Goal: Task Accomplishment & Management: Use online tool/utility

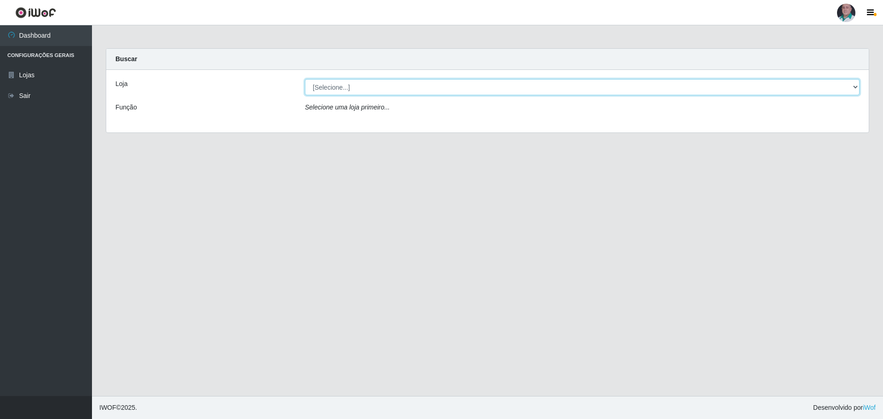
click at [856, 86] on select "[Selecione...] Mar Vermelho - Loja 05" at bounding box center [582, 87] width 555 height 16
select select "252"
click at [305, 79] on select "[Selecione...] Mar Vermelho - Loja 05" at bounding box center [582, 87] width 555 height 16
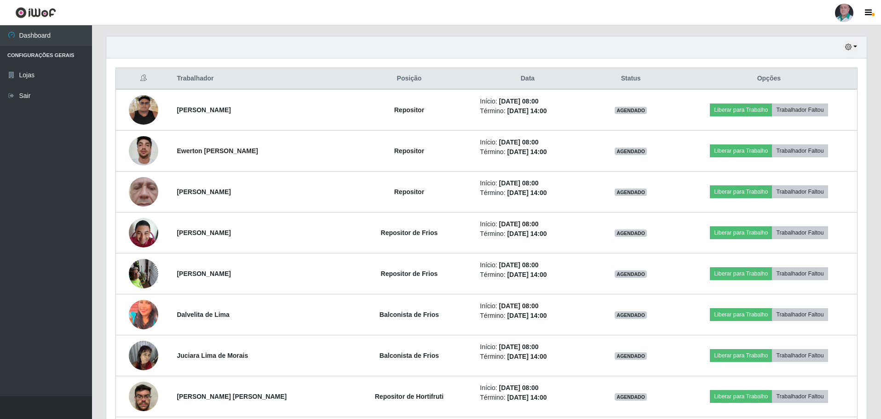
scroll to position [322, 0]
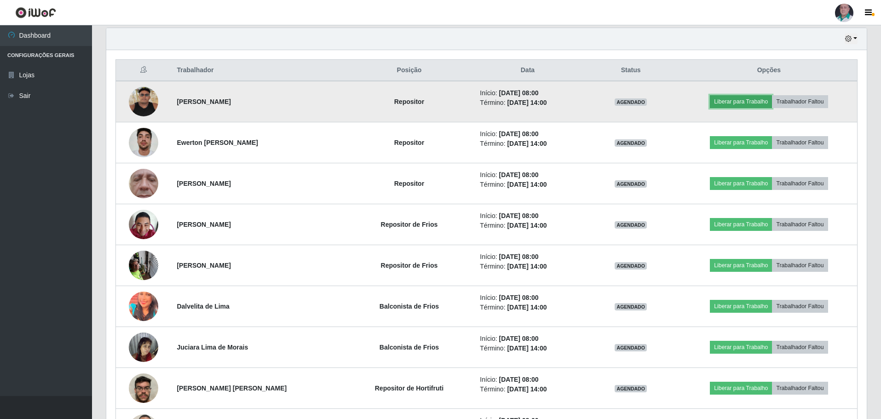
click at [740, 97] on button "Liberar para Trabalho" at bounding box center [740, 101] width 62 height 13
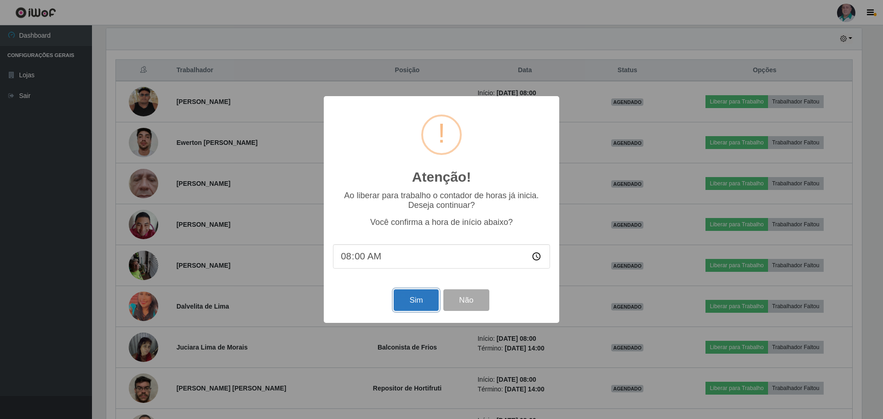
click at [403, 302] on button "Sim" at bounding box center [416, 300] width 45 height 22
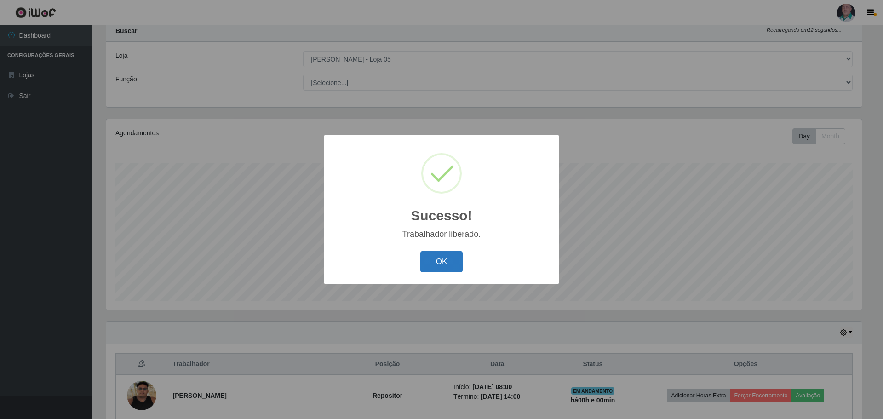
click at [458, 263] on button "OK" at bounding box center [441, 262] width 43 height 22
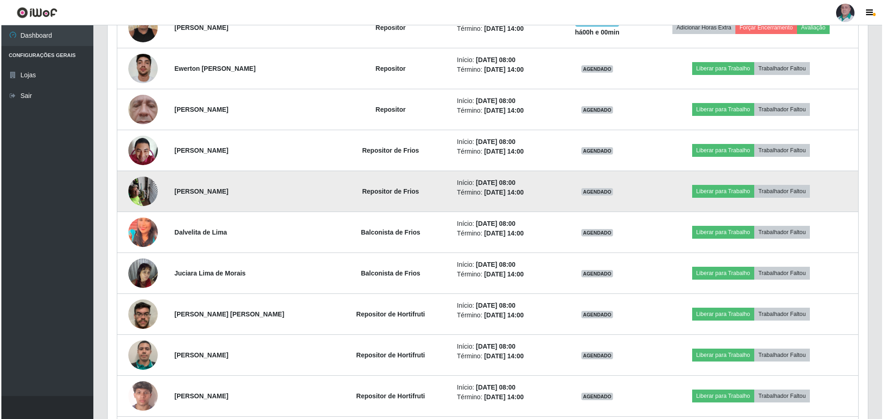
scroll to position [442, 0]
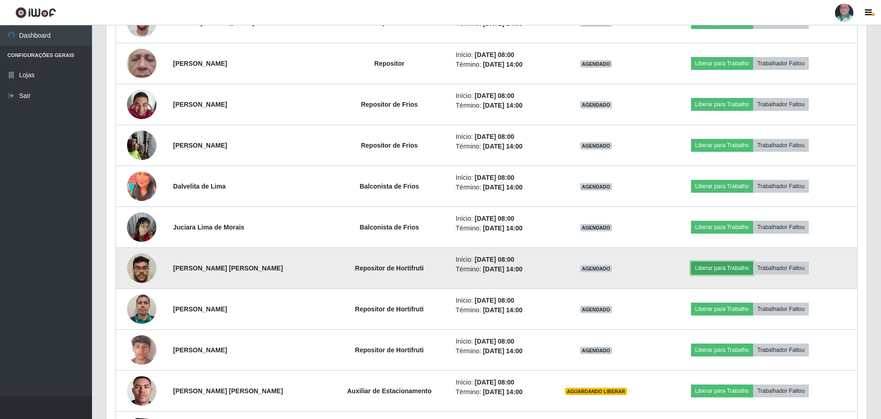
click at [710, 268] on button "Liberar para Trabalho" at bounding box center [722, 268] width 62 height 13
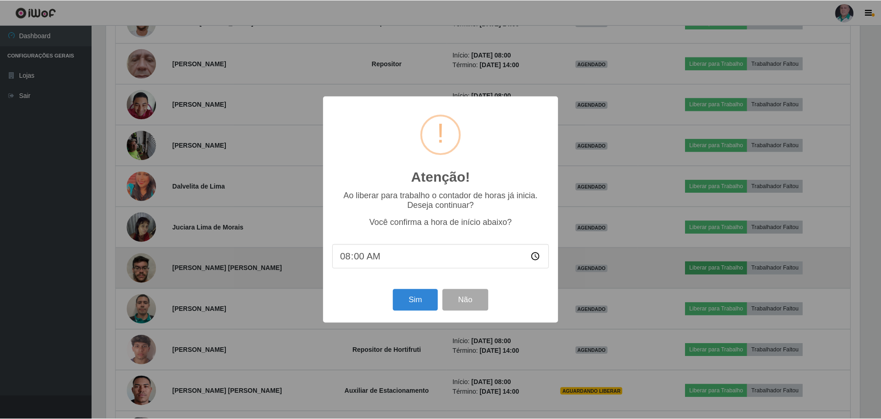
scroll to position [191, 755]
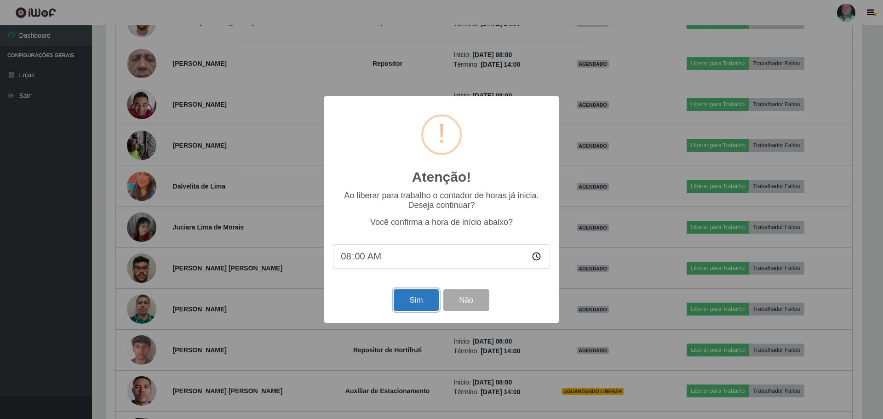
click at [420, 304] on button "Sim" at bounding box center [416, 300] width 45 height 22
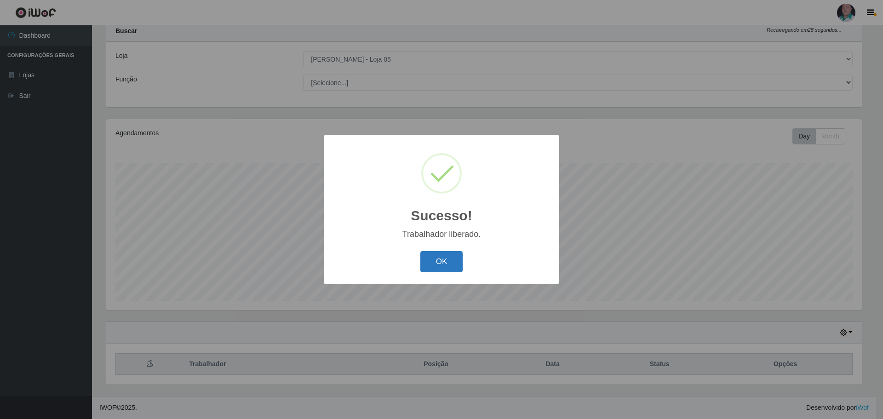
click at [441, 268] on button "OK" at bounding box center [441, 262] width 43 height 22
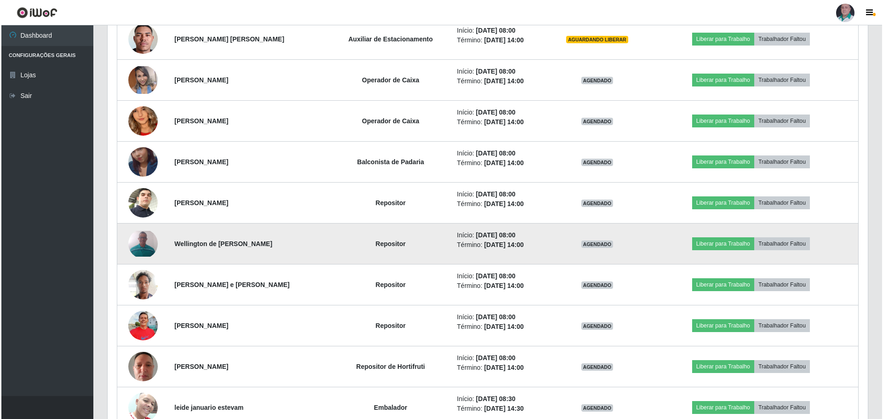
scroll to position [810, 0]
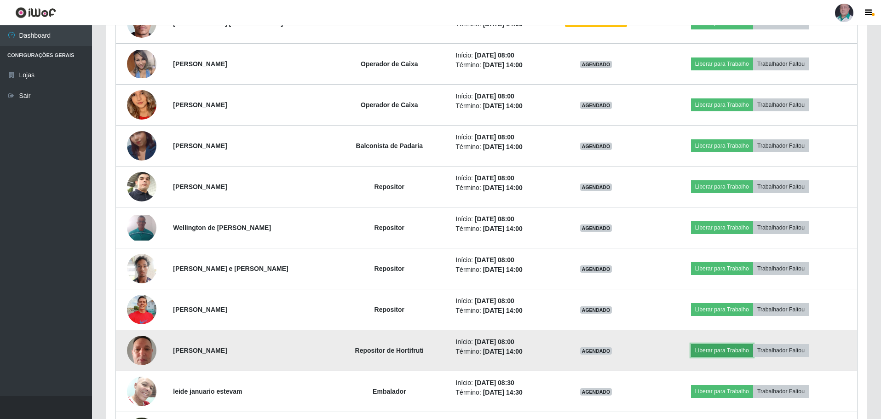
click at [735, 347] on button "Liberar para Trabalho" at bounding box center [722, 350] width 62 height 13
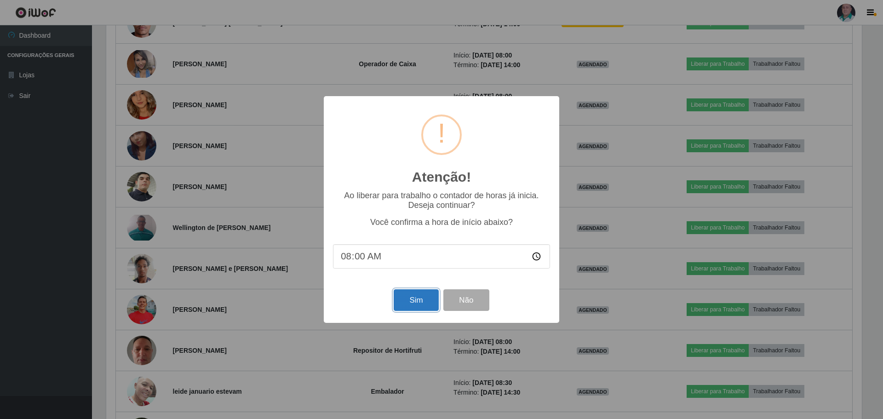
click at [402, 301] on button "Sim" at bounding box center [416, 300] width 45 height 22
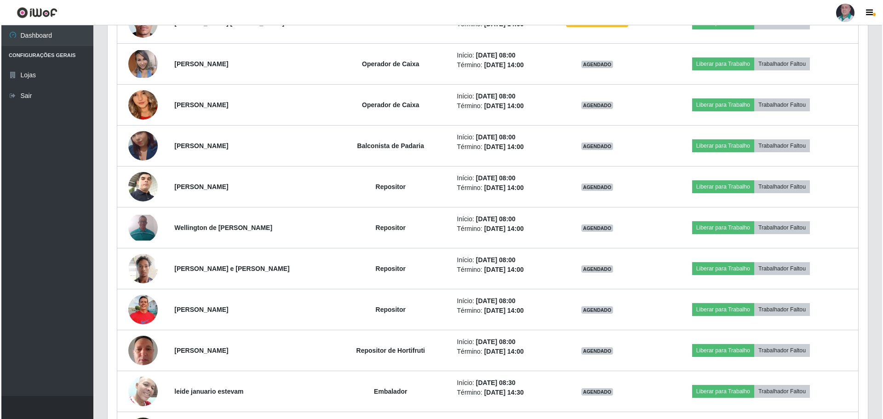
scroll to position [0, 0]
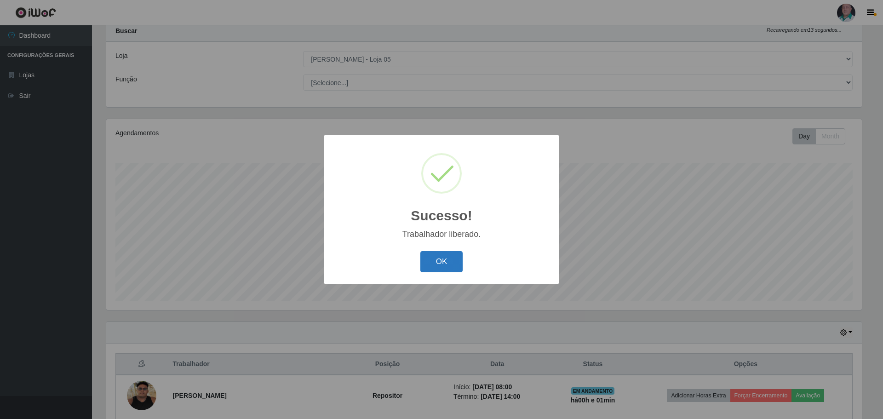
click at [433, 268] on button "OK" at bounding box center [441, 262] width 43 height 22
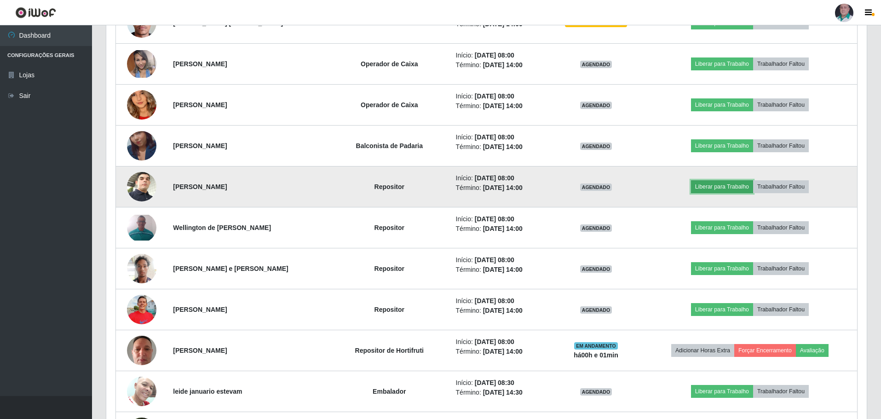
click at [740, 186] on button "Liberar para Trabalho" at bounding box center [722, 186] width 62 height 13
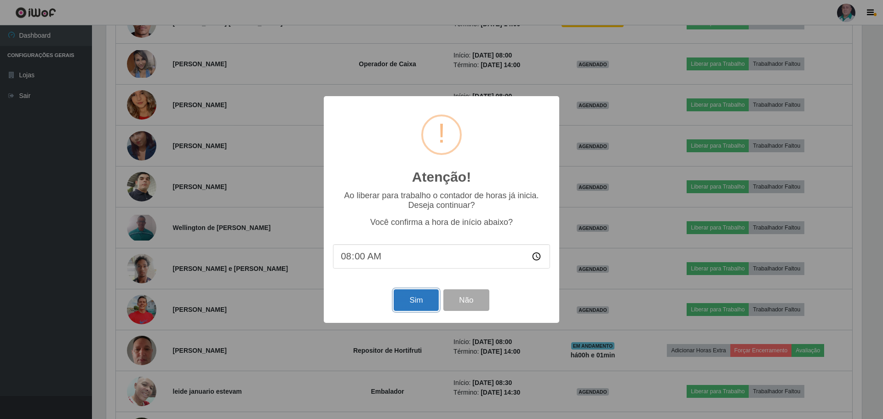
click at [415, 305] on button "Sim" at bounding box center [416, 300] width 45 height 22
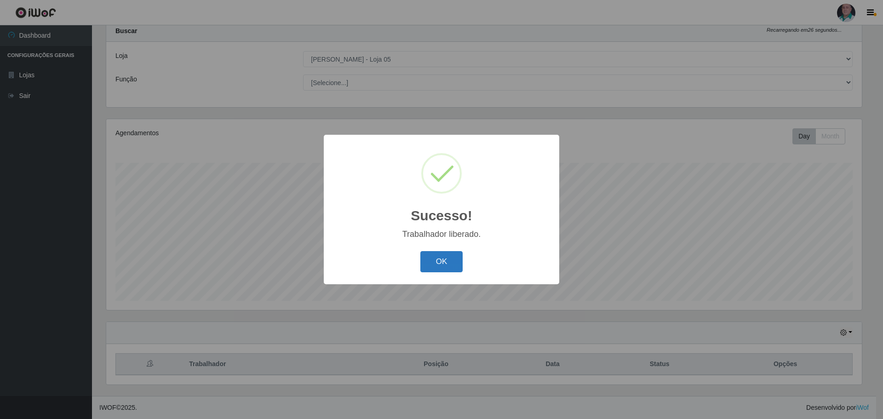
click at [435, 269] on button "OK" at bounding box center [441, 262] width 43 height 22
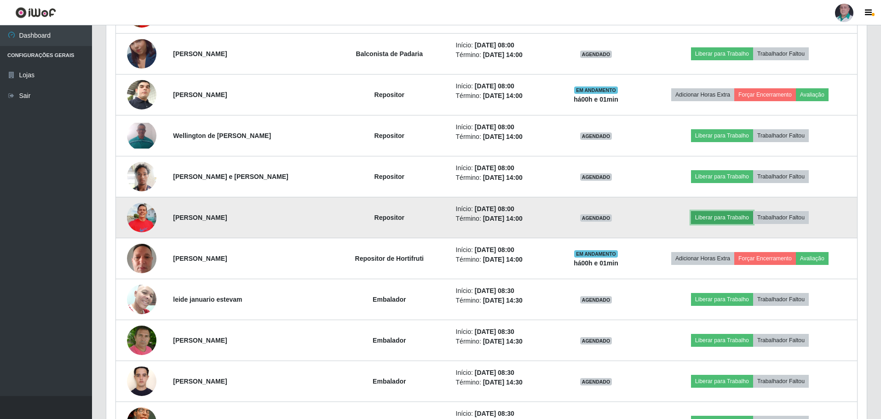
click at [703, 221] on button "Liberar para Trabalho" at bounding box center [722, 217] width 62 height 13
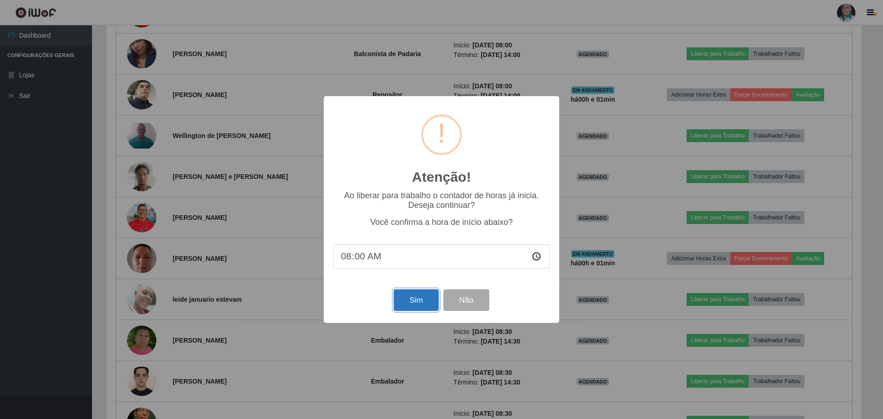
click at [410, 301] on button "Sim" at bounding box center [416, 300] width 45 height 22
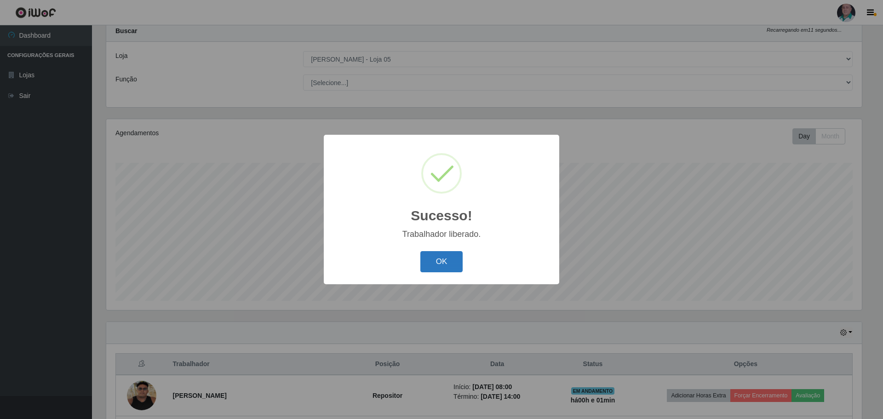
click at [434, 263] on button "OK" at bounding box center [441, 262] width 43 height 22
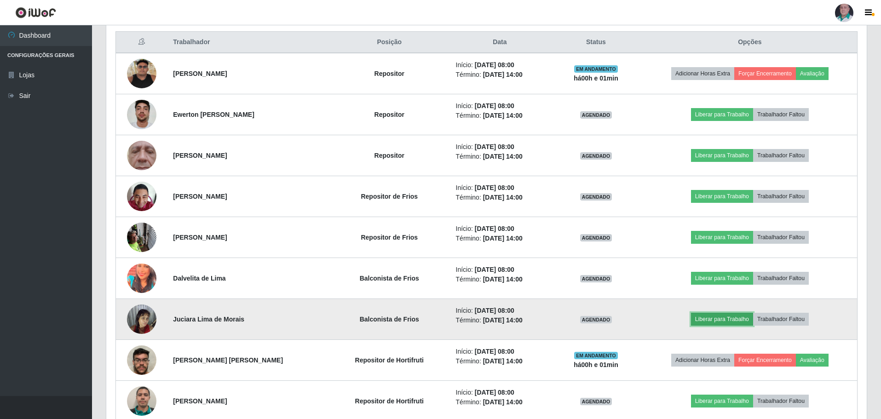
click at [717, 320] on button "Liberar para Trabalho" at bounding box center [722, 319] width 62 height 13
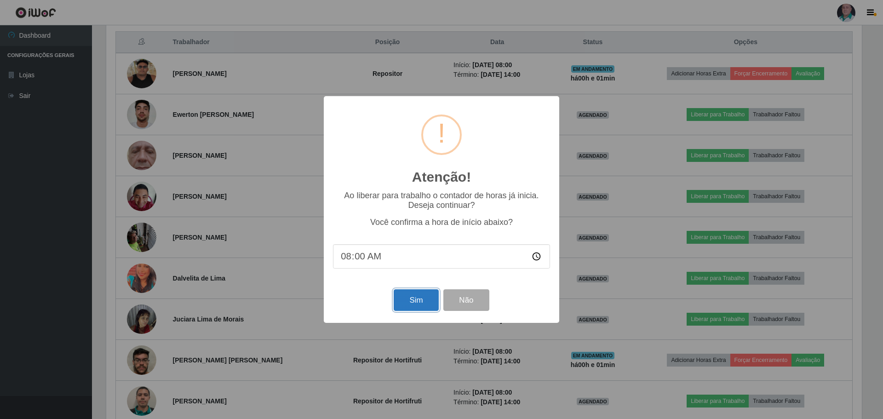
click at [421, 303] on button "Sim" at bounding box center [416, 300] width 45 height 22
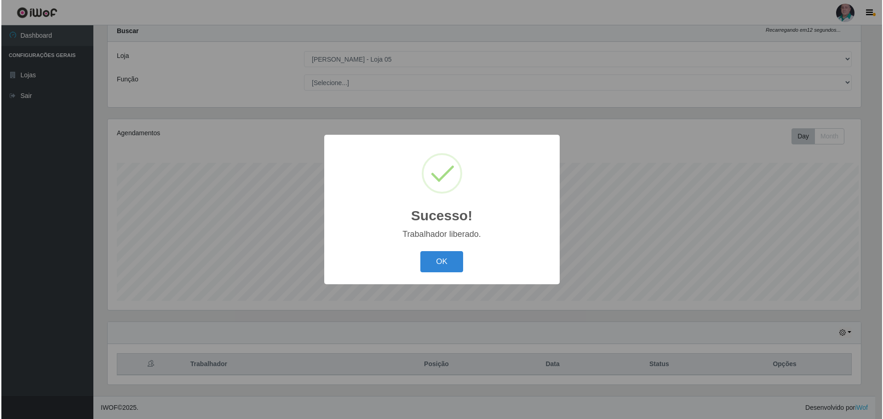
scroll to position [28, 0]
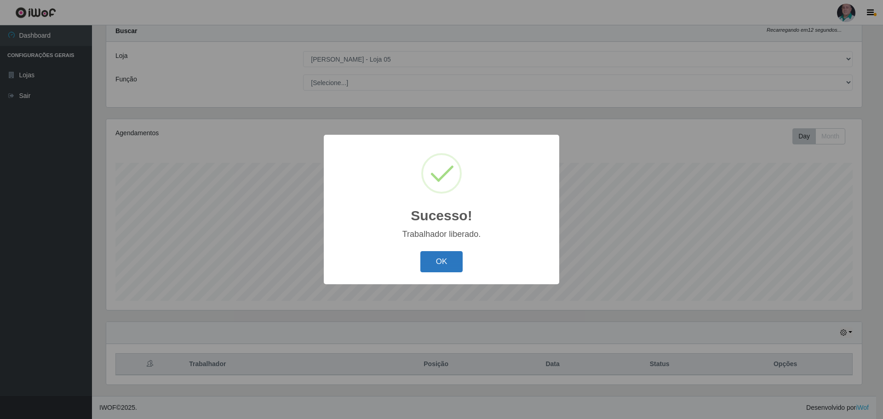
click at [431, 252] on button "OK" at bounding box center [441, 262] width 43 height 22
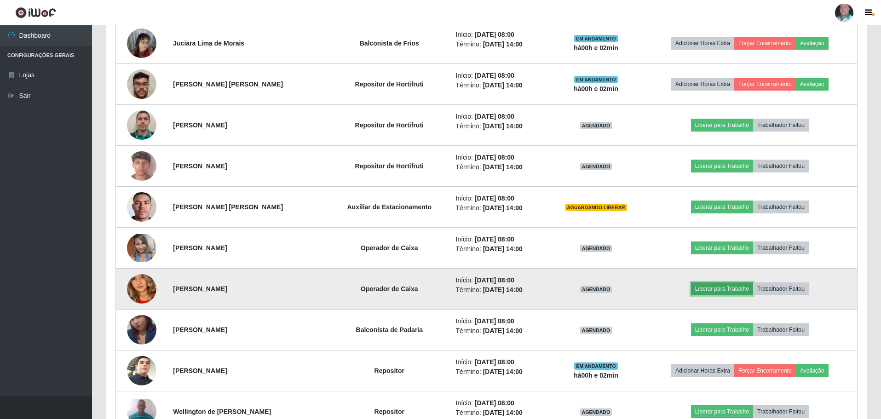
click at [750, 289] on button "Liberar para Trabalho" at bounding box center [722, 288] width 62 height 13
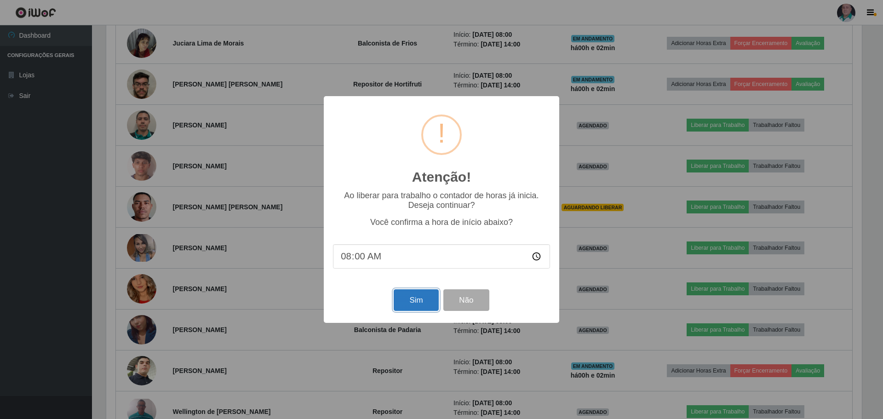
click at [428, 303] on button "Sim" at bounding box center [416, 300] width 45 height 22
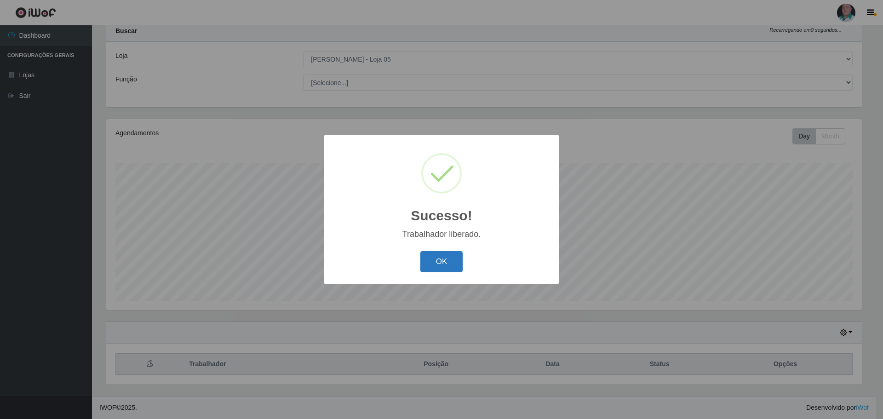
click at [441, 263] on button "OK" at bounding box center [441, 262] width 43 height 22
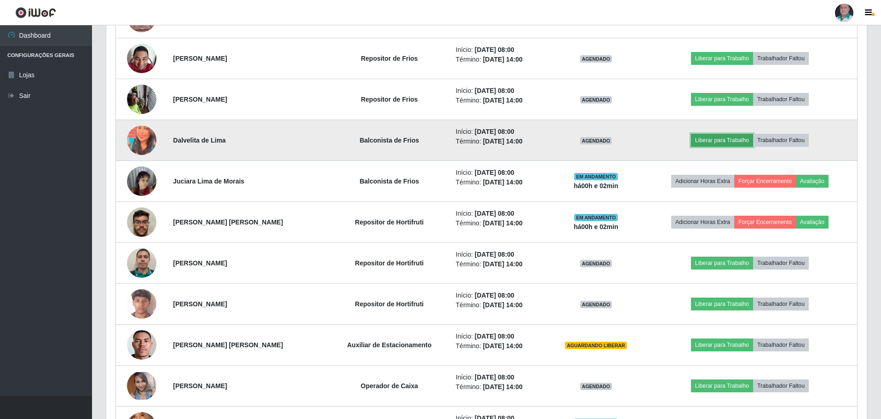
click at [735, 141] on button "Liberar para Trabalho" at bounding box center [722, 140] width 62 height 13
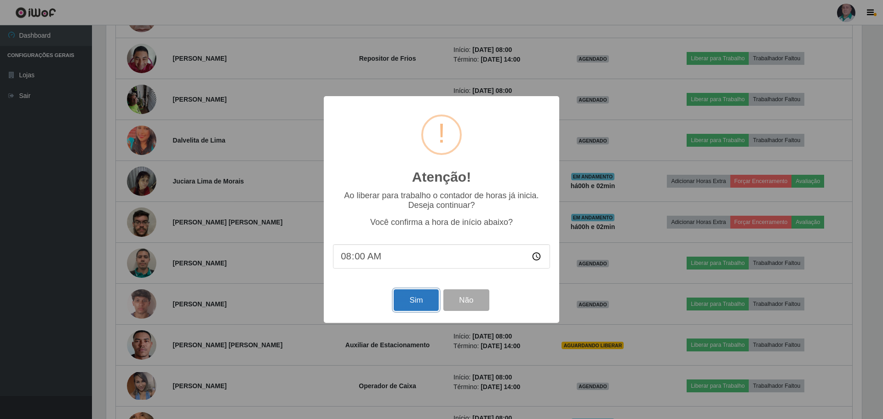
click at [406, 306] on button "Sim" at bounding box center [416, 300] width 45 height 22
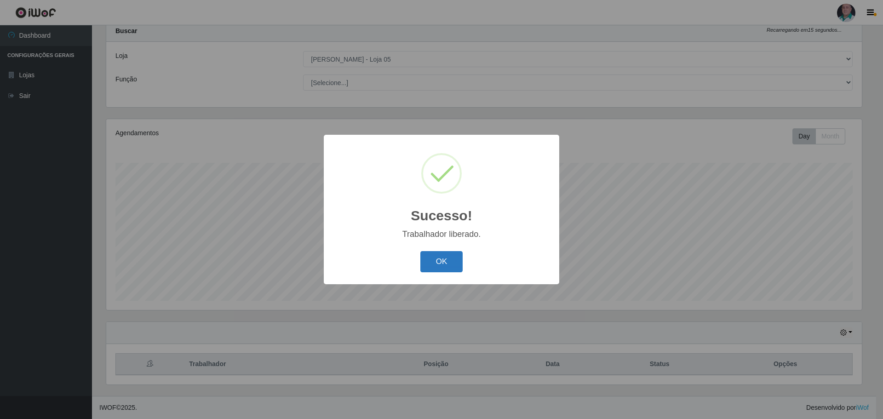
click at [443, 259] on button "OK" at bounding box center [441, 262] width 43 height 22
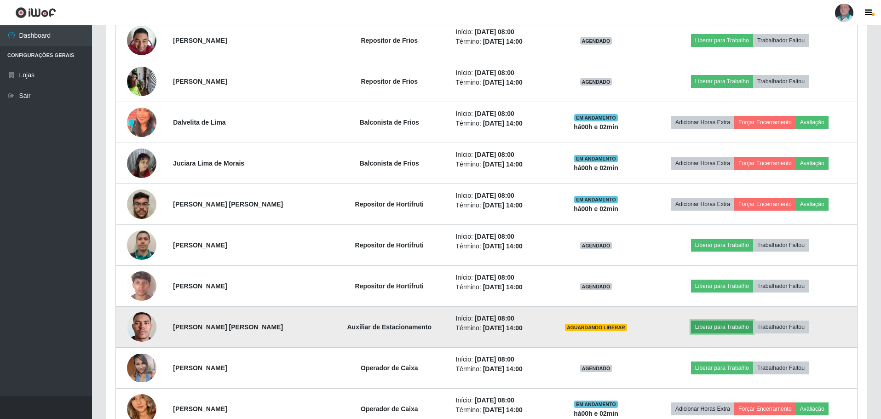
click at [741, 322] on button "Liberar para Trabalho" at bounding box center [722, 326] width 62 height 13
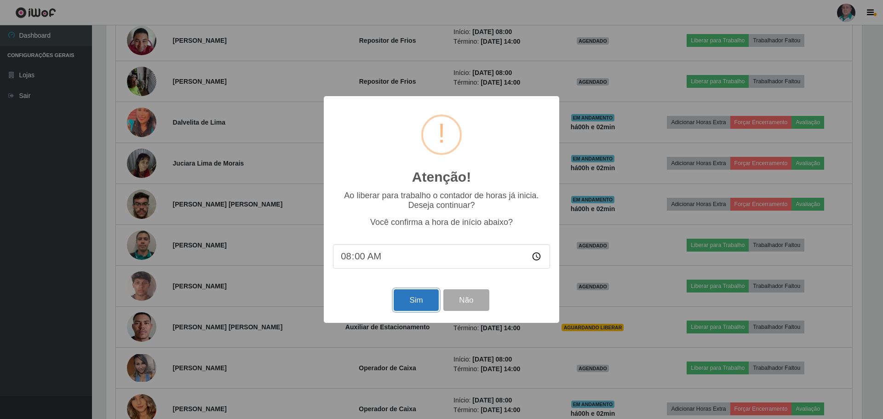
click at [414, 305] on button "Sim" at bounding box center [416, 300] width 45 height 22
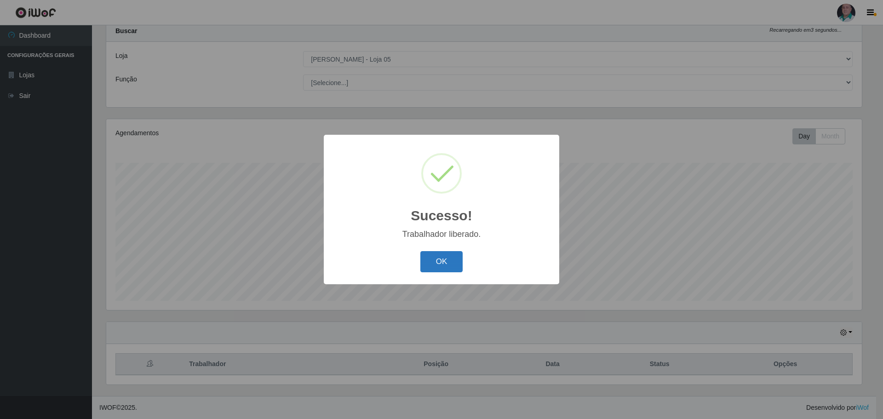
click at [427, 260] on button "OK" at bounding box center [441, 262] width 43 height 22
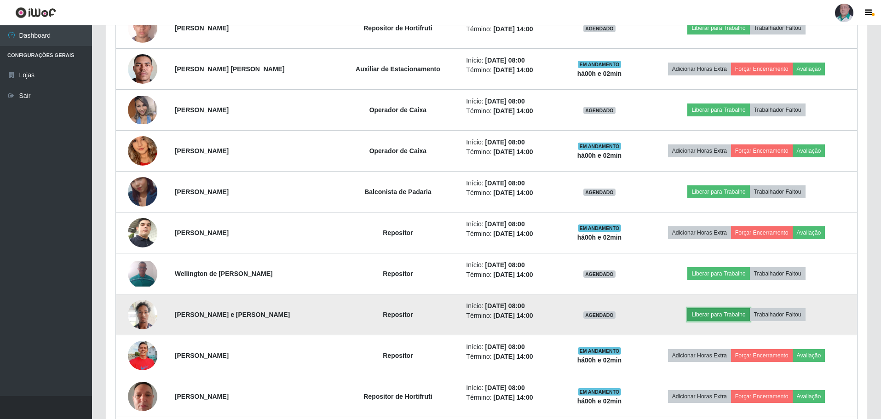
click at [715, 317] on button "Liberar para Trabalho" at bounding box center [718, 314] width 62 height 13
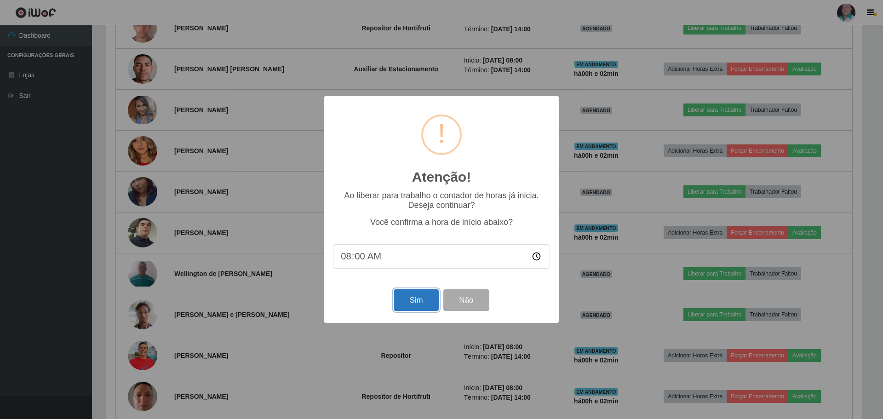
click at [414, 310] on button "Sim" at bounding box center [416, 300] width 45 height 22
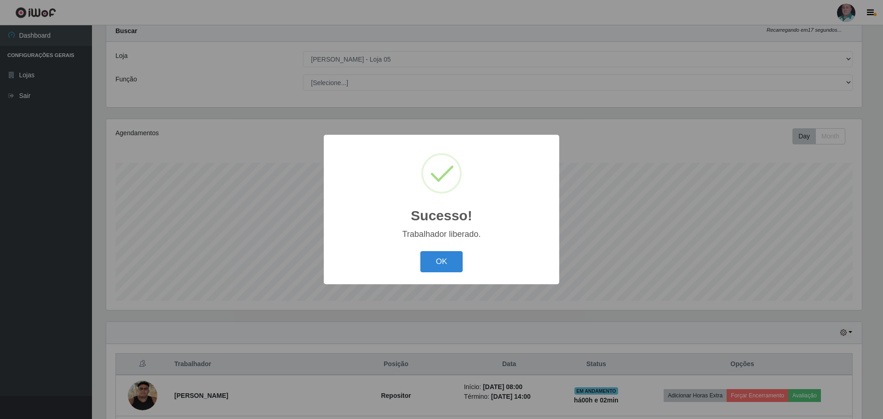
click at [463, 265] on div "OK Cancel" at bounding box center [441, 261] width 217 height 26
click at [446, 266] on button "OK" at bounding box center [441, 262] width 43 height 22
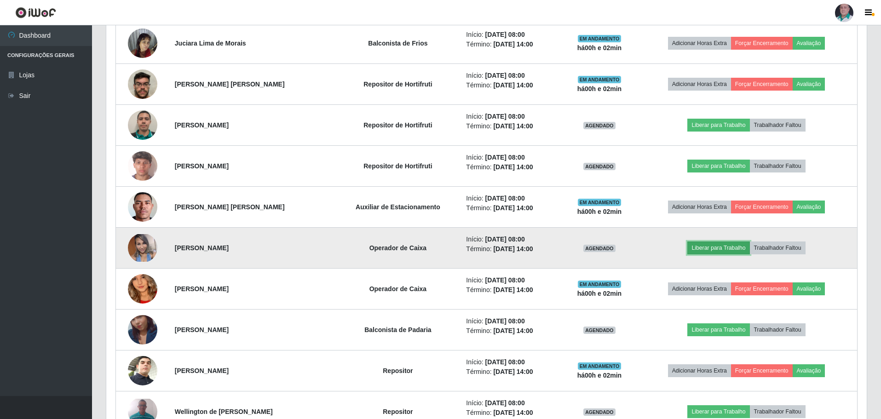
click at [722, 244] on button "Liberar para Trabalho" at bounding box center [718, 247] width 62 height 13
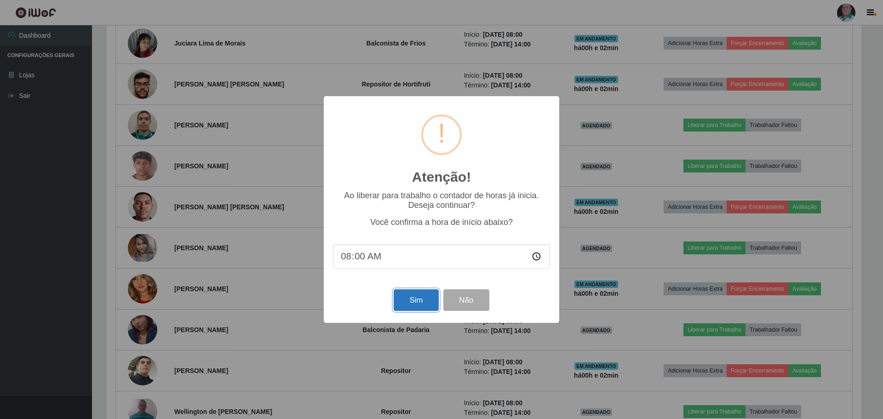
click at [412, 303] on button "Sim" at bounding box center [416, 300] width 45 height 22
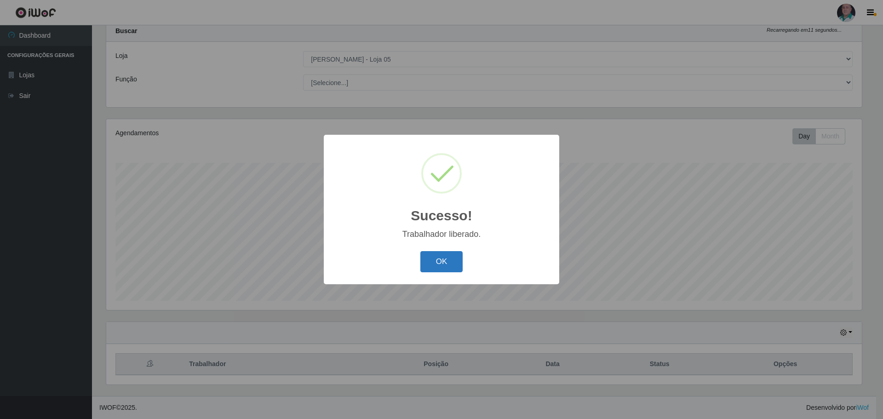
click at [439, 269] on button "OK" at bounding box center [441, 262] width 43 height 22
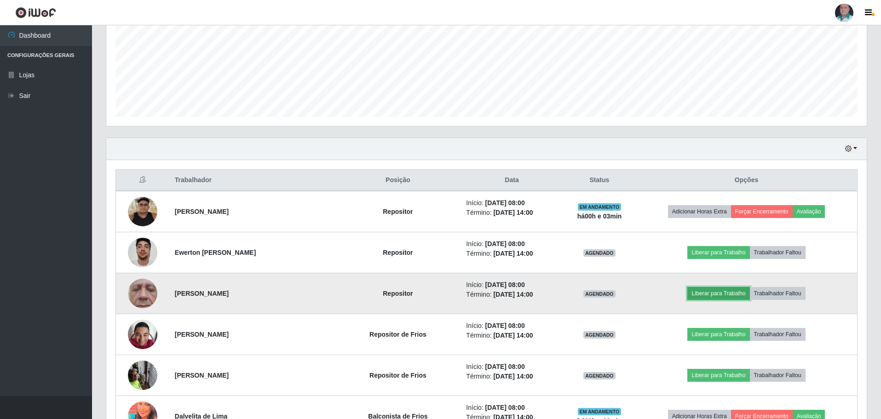
click at [725, 294] on button "Liberar para Trabalho" at bounding box center [718, 293] width 62 height 13
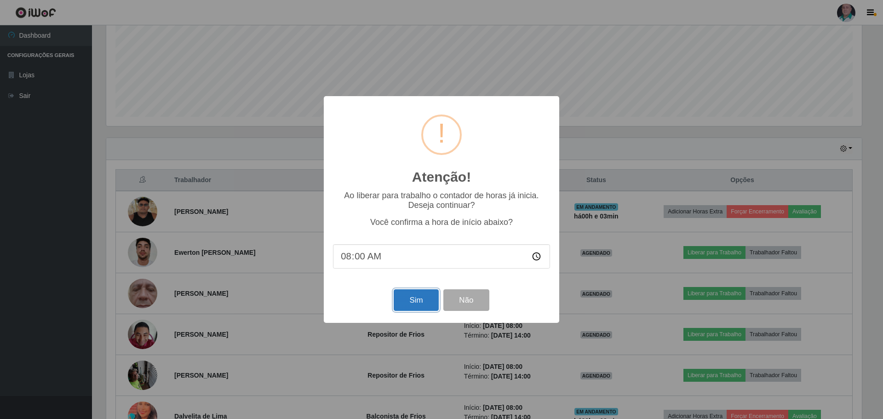
click at [414, 304] on button "Sim" at bounding box center [416, 300] width 45 height 22
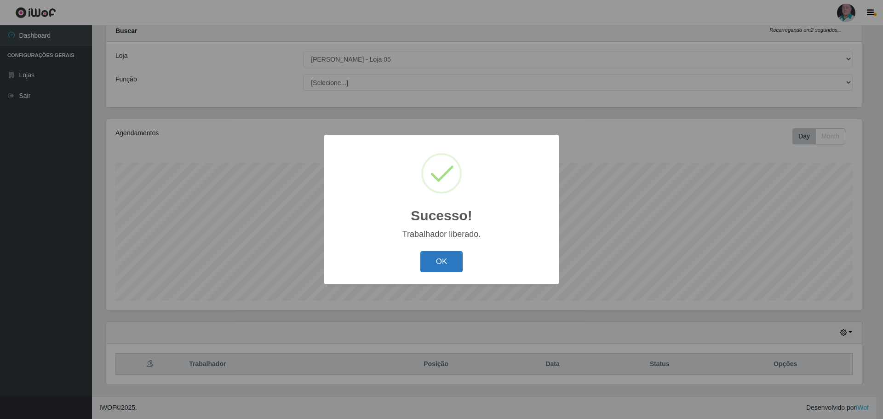
click at [450, 264] on button "OK" at bounding box center [441, 262] width 43 height 22
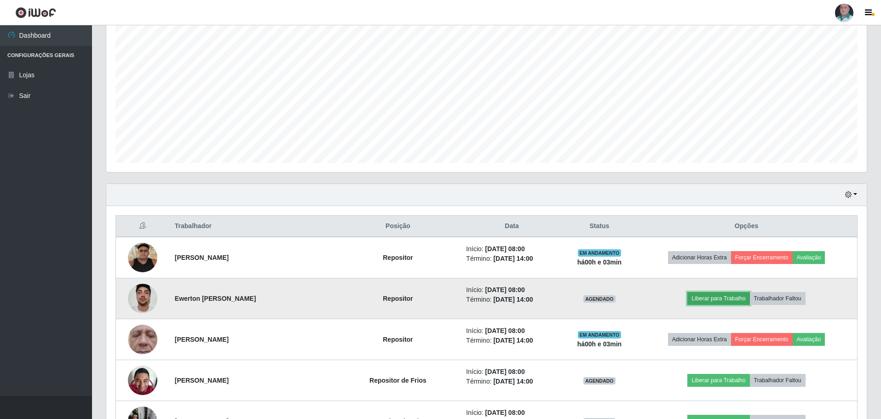
click at [714, 297] on button "Liberar para Trabalho" at bounding box center [718, 298] width 62 height 13
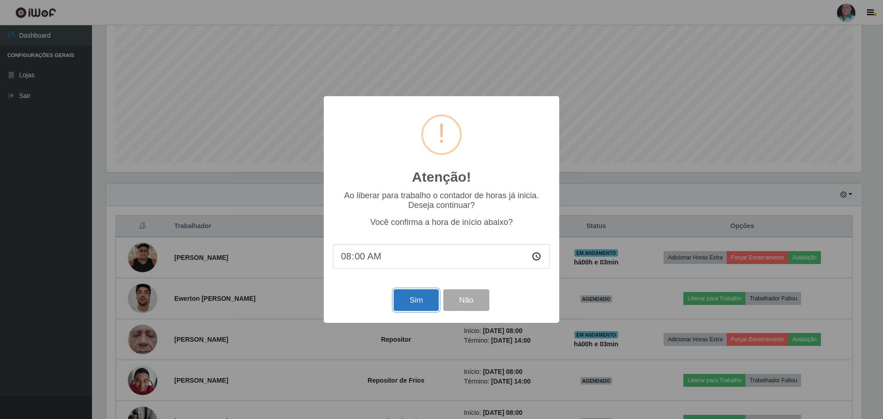
click at [423, 310] on button "Sim" at bounding box center [416, 300] width 45 height 22
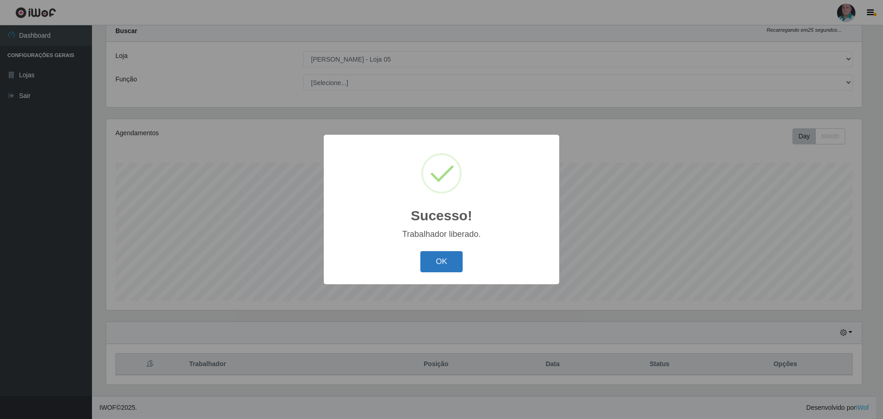
click at [434, 266] on button "OK" at bounding box center [441, 262] width 43 height 22
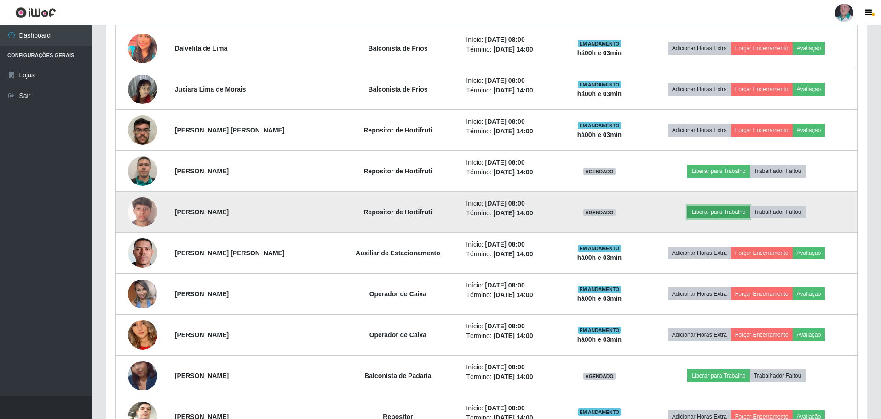
click at [709, 212] on button "Liberar para Trabalho" at bounding box center [718, 212] width 62 height 13
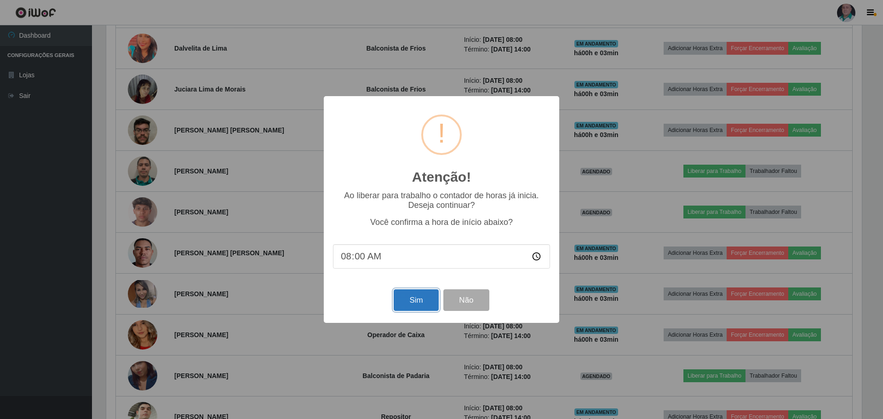
click at [412, 301] on button "Sim" at bounding box center [416, 300] width 45 height 22
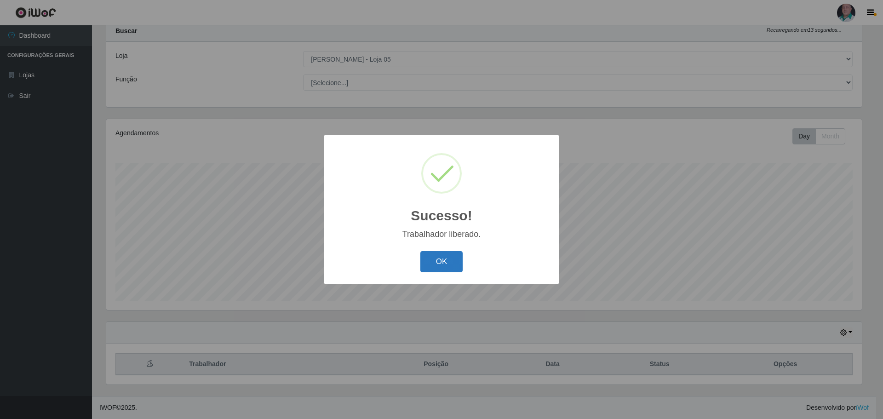
click at [434, 263] on button "OK" at bounding box center [441, 262] width 43 height 22
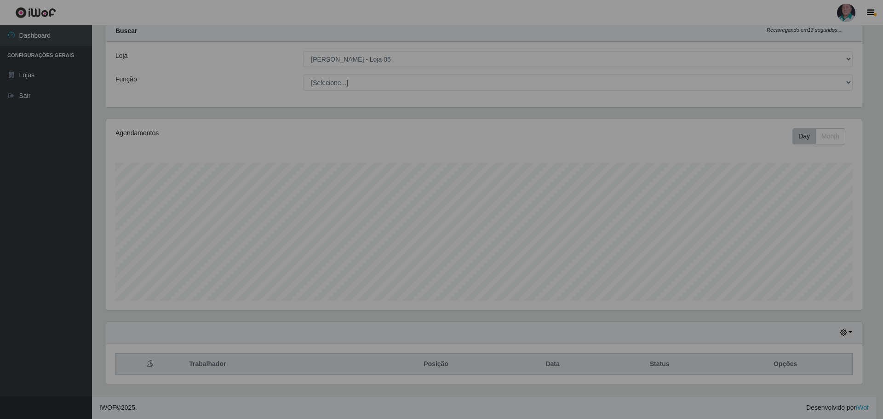
click at [434, 246] on div "Sucesso! × Trabalhador liberado. OK Cancel" at bounding box center [442, 209] width 118 height 74
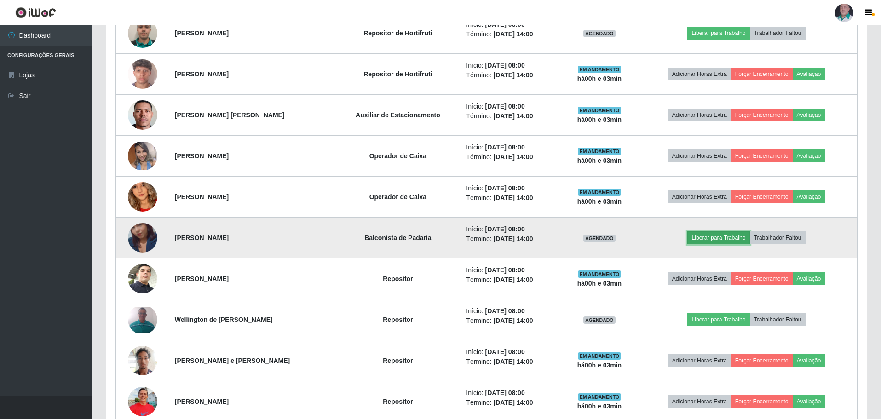
click at [712, 240] on button "Liberar para Trabalho" at bounding box center [718, 237] width 62 height 13
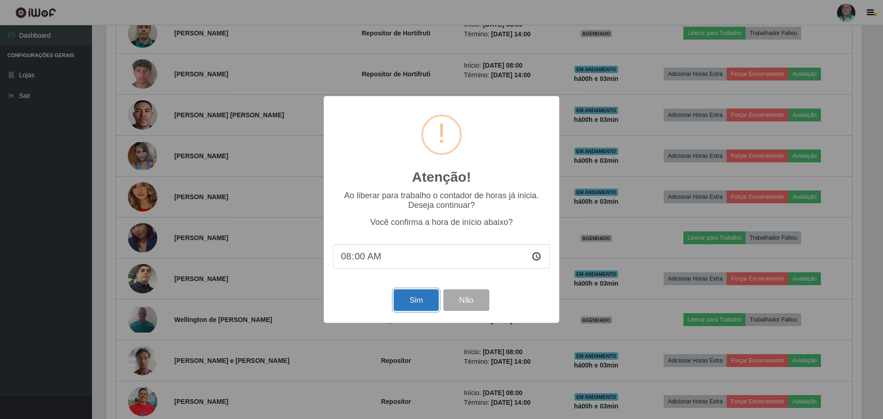
click at [420, 302] on button "Sim" at bounding box center [416, 300] width 45 height 22
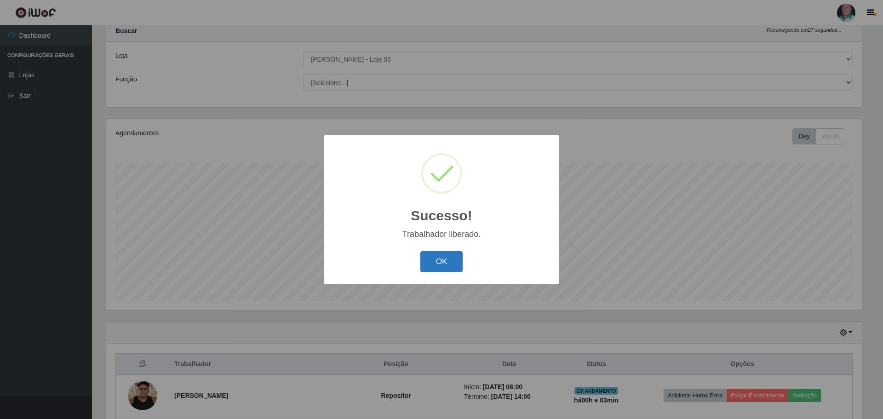
click at [436, 257] on button "OK" at bounding box center [441, 262] width 43 height 22
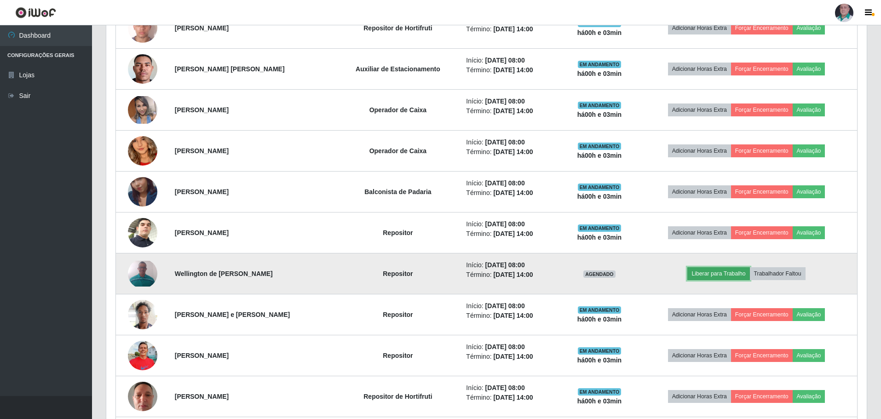
click at [711, 278] on button "Liberar para Trabalho" at bounding box center [718, 273] width 62 height 13
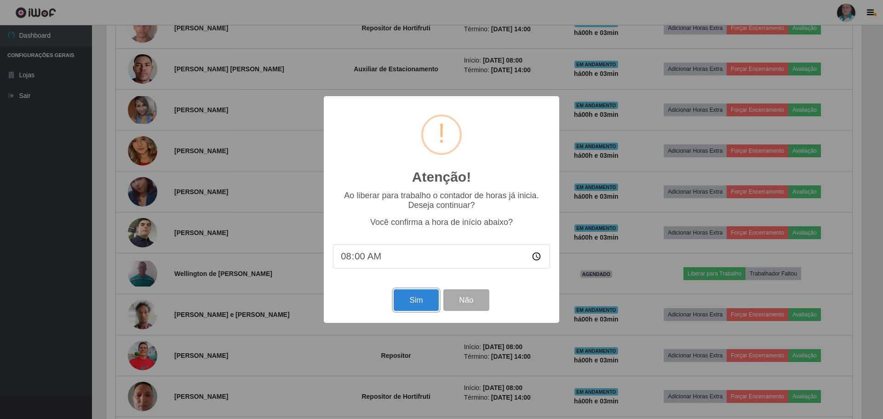
click at [406, 307] on button "Sim" at bounding box center [416, 300] width 45 height 22
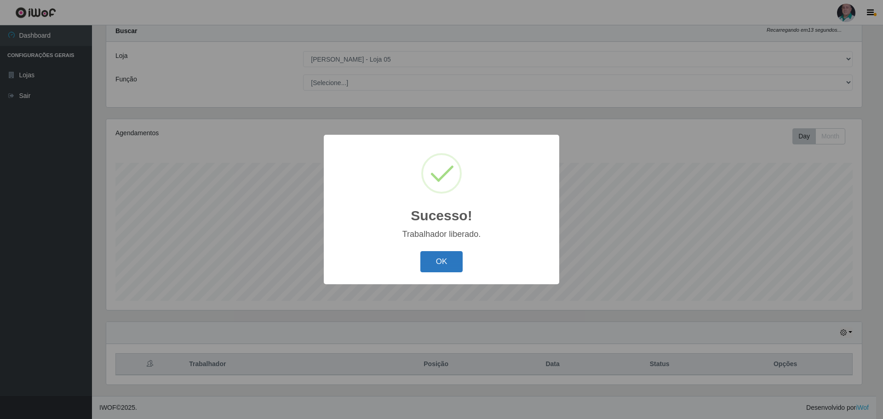
click at [435, 262] on button "OK" at bounding box center [441, 262] width 43 height 22
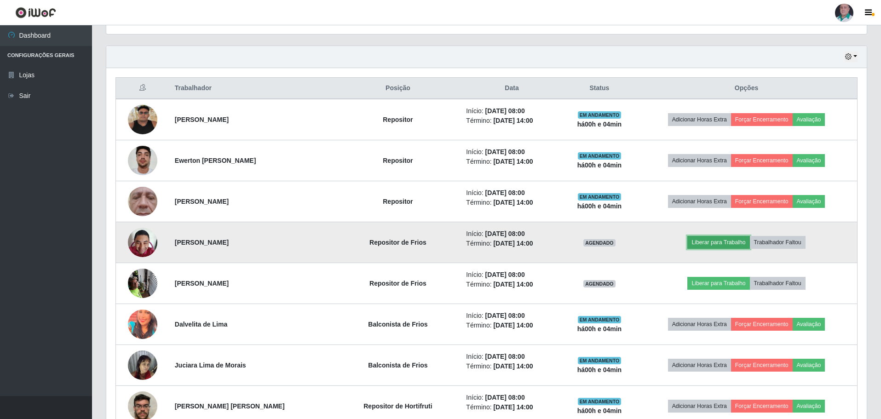
click at [702, 242] on button "Liberar para Trabalho" at bounding box center [718, 242] width 62 height 13
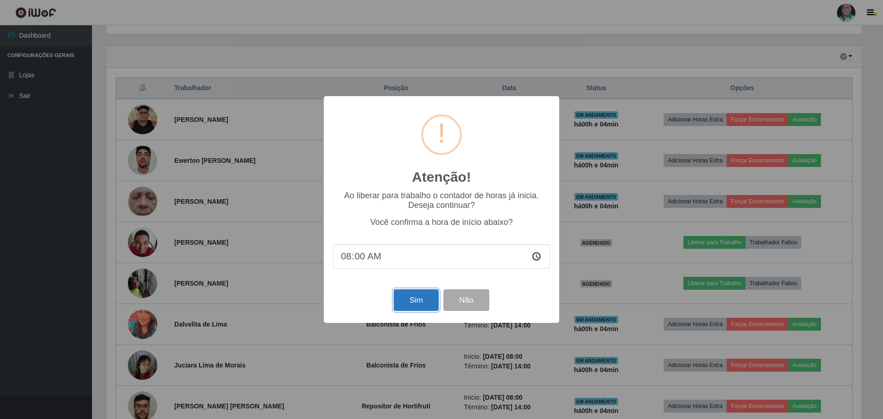
click at [404, 306] on button "Sim" at bounding box center [416, 300] width 45 height 22
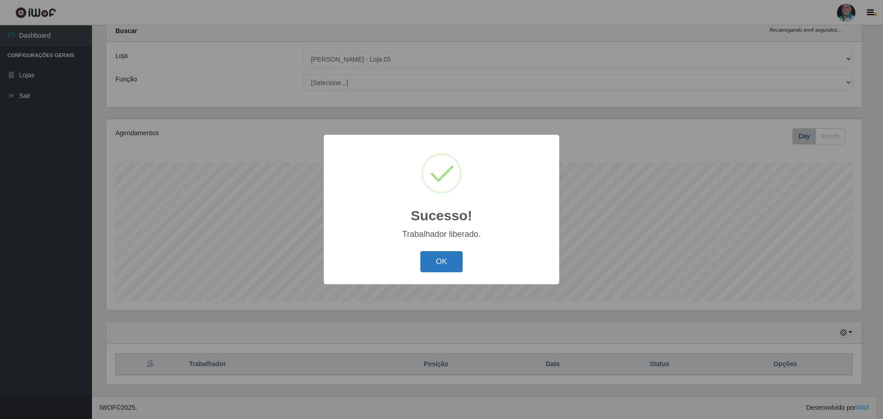
click at [432, 261] on button "OK" at bounding box center [441, 262] width 43 height 22
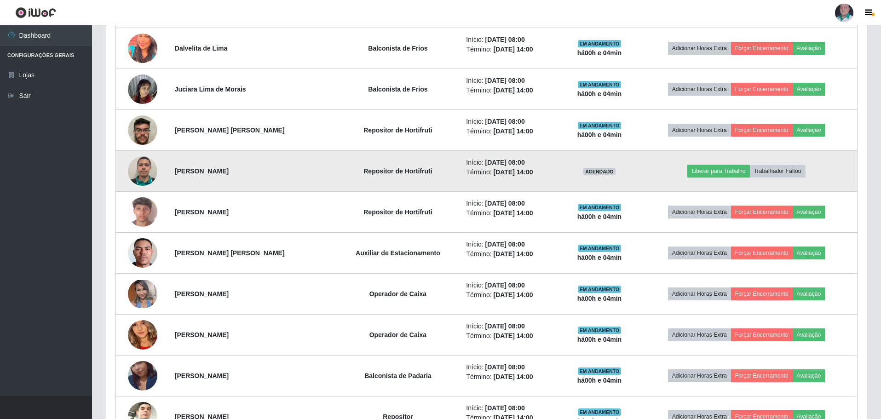
click at [135, 172] on img at bounding box center [142, 170] width 29 height 29
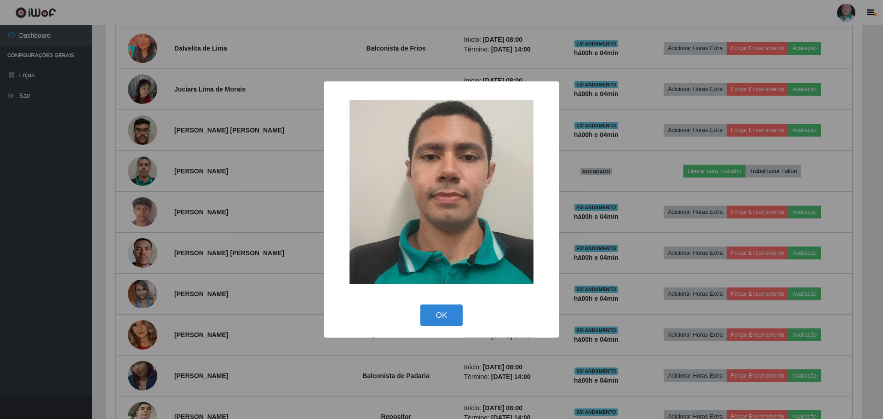
click at [134, 172] on div "× OK Cancel" at bounding box center [441, 209] width 883 height 419
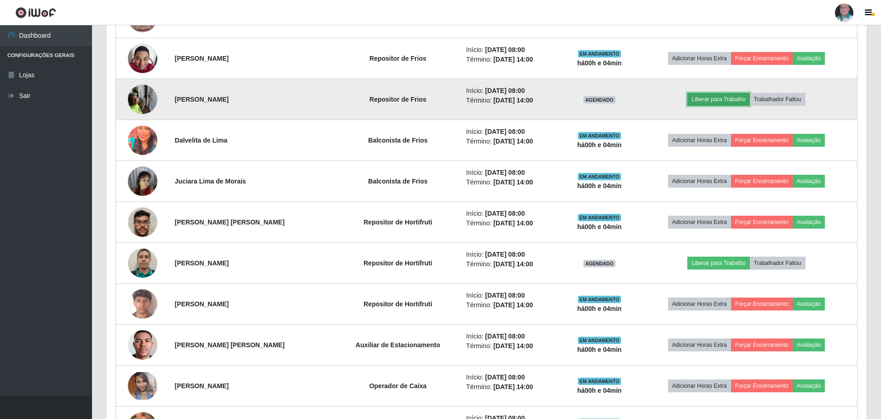
click at [725, 104] on button "Liberar para Trabalho" at bounding box center [718, 99] width 62 height 13
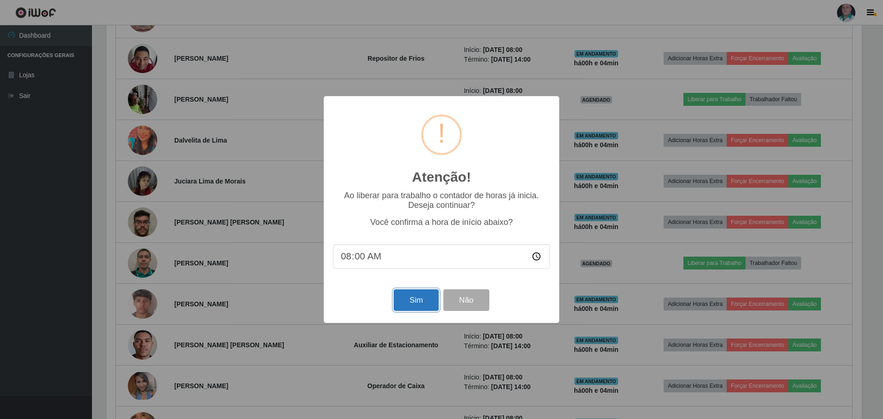
click at [411, 304] on button "Sim" at bounding box center [416, 300] width 45 height 22
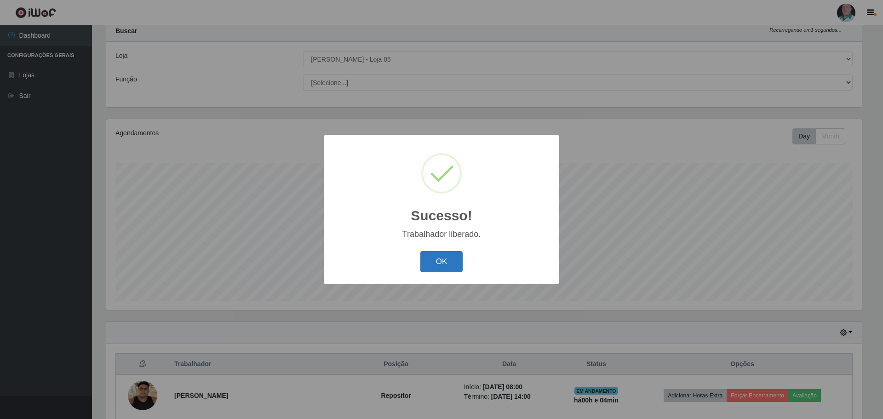
click at [425, 262] on button "OK" at bounding box center [441, 262] width 43 height 22
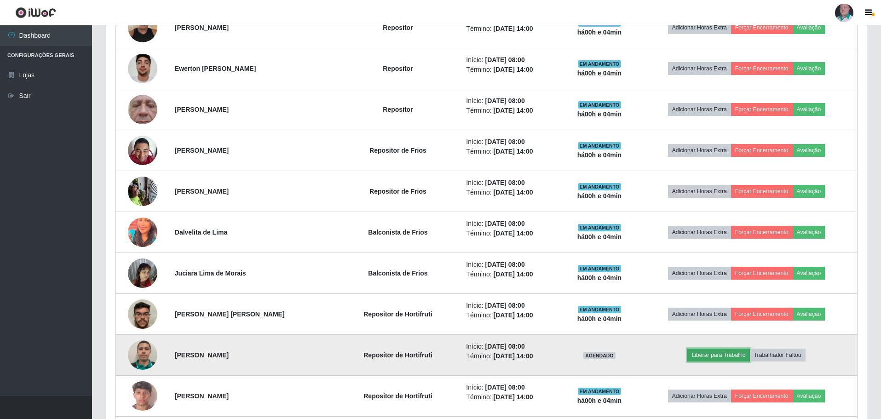
click at [722, 357] on button "Liberar para Trabalho" at bounding box center [718, 355] width 62 height 13
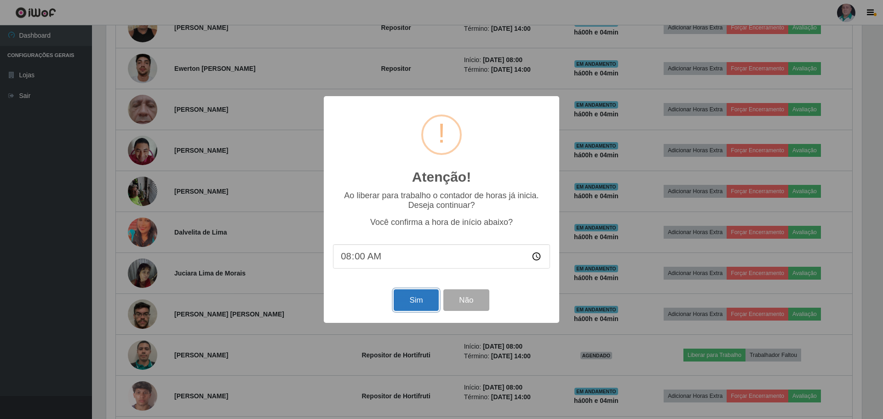
click at [412, 297] on button "Sim" at bounding box center [416, 300] width 45 height 22
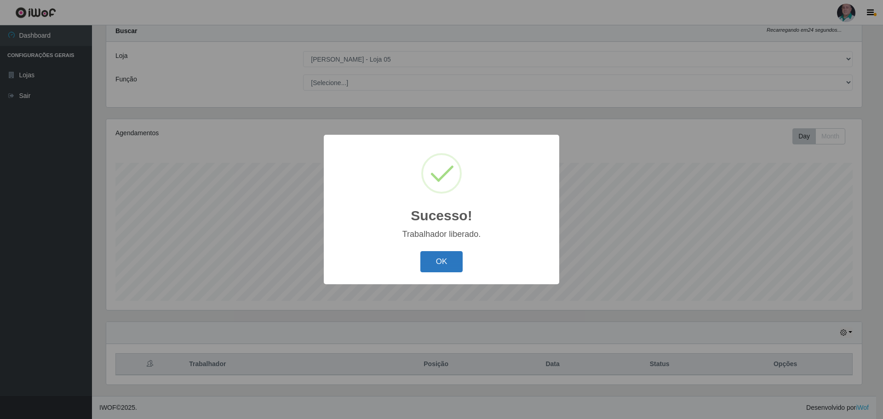
click at [432, 269] on button "OK" at bounding box center [441, 262] width 43 height 22
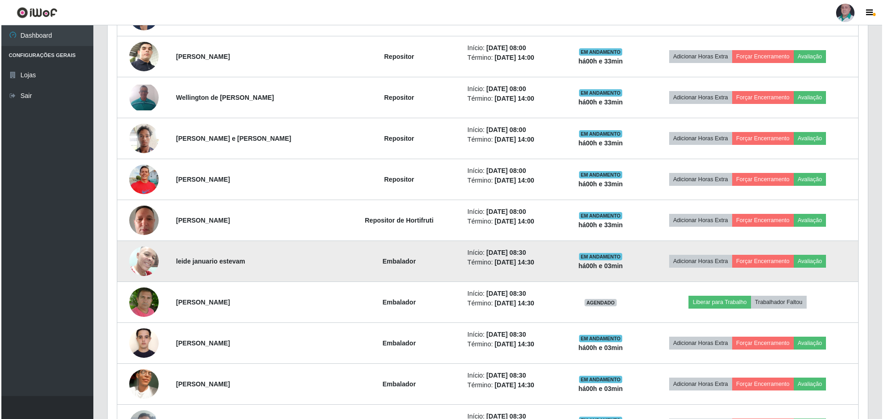
scroll to position [948, 0]
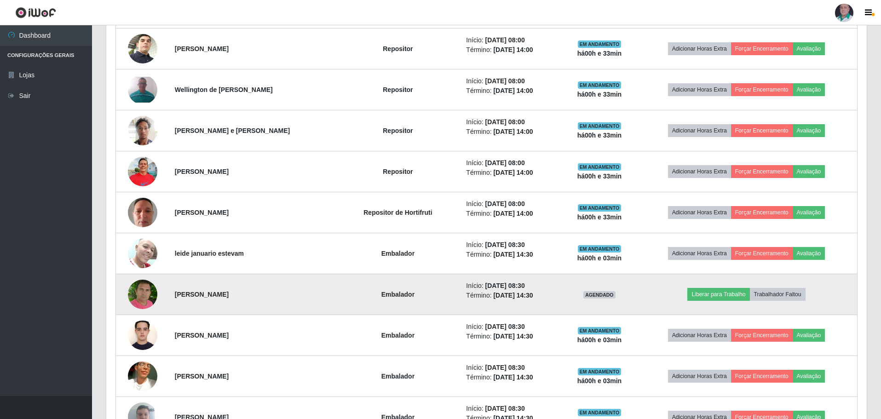
click at [139, 291] on img at bounding box center [142, 294] width 29 height 33
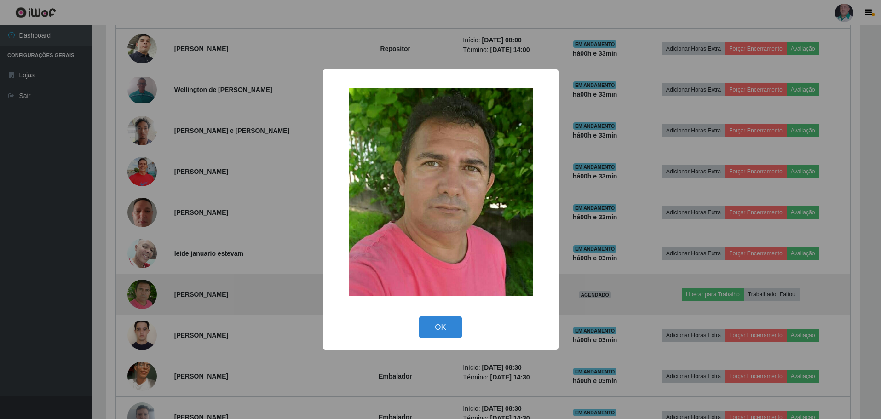
scroll to position [191, 755]
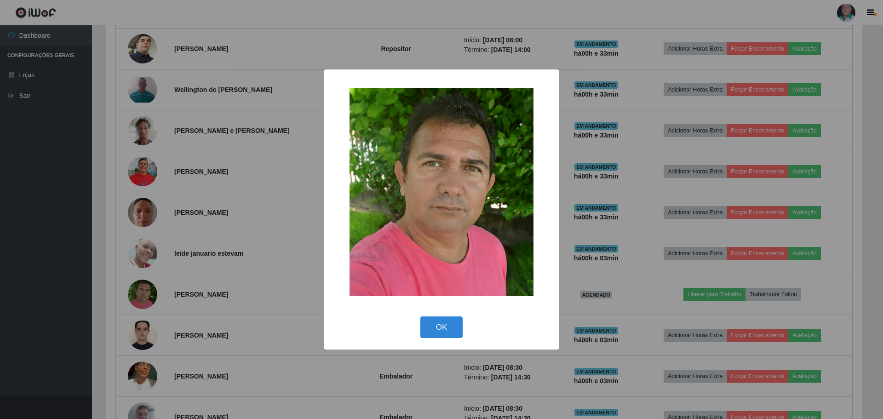
click at [424, 251] on img at bounding box center [441, 192] width 184 height 208
click at [457, 323] on button "OK" at bounding box center [441, 327] width 43 height 22
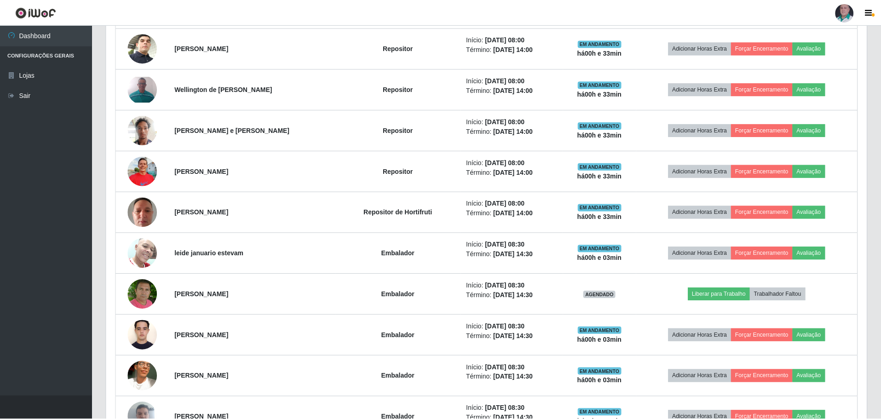
scroll to position [191, 760]
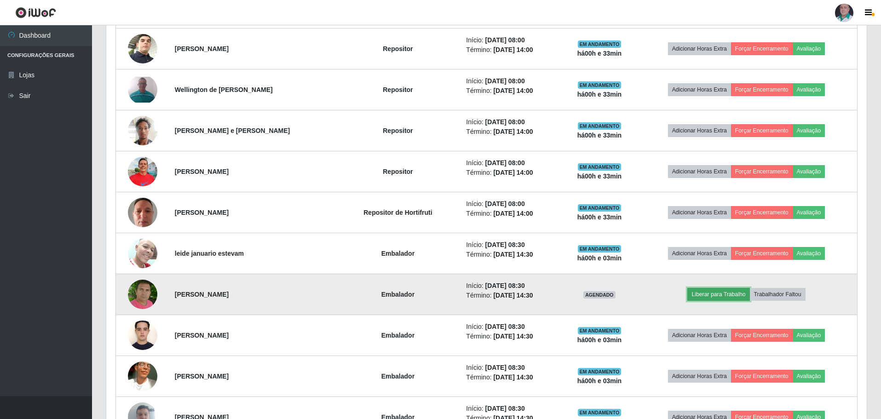
click at [737, 292] on button "Liberar para Trabalho" at bounding box center [718, 294] width 62 height 13
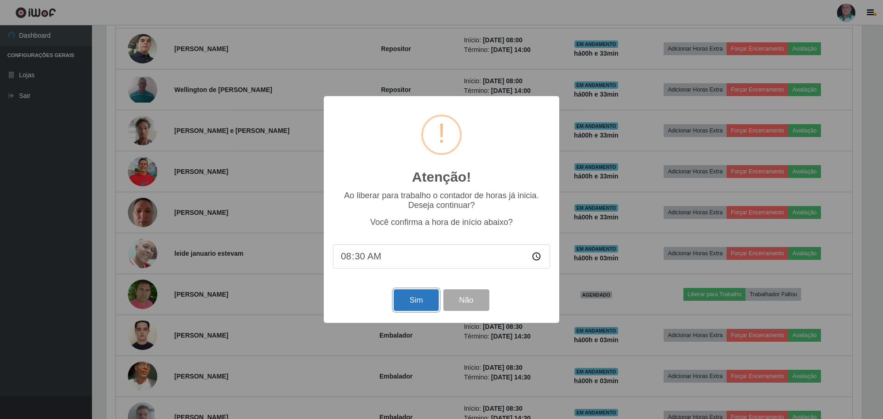
click at [406, 299] on button "Sim" at bounding box center [416, 300] width 45 height 22
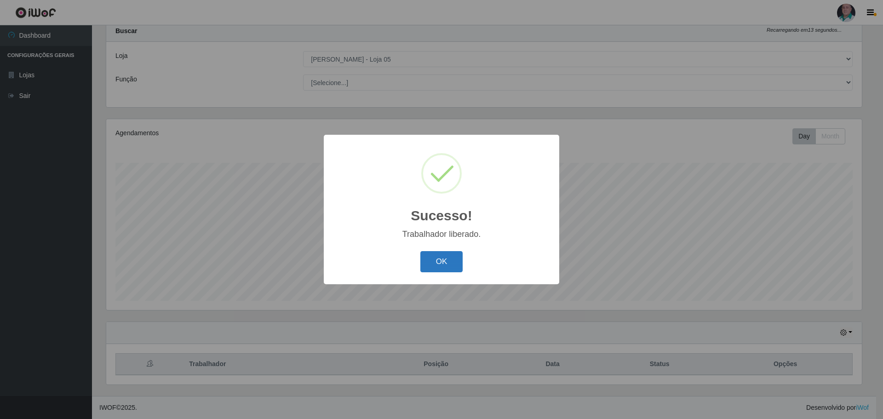
click at [448, 259] on button "OK" at bounding box center [441, 262] width 43 height 22
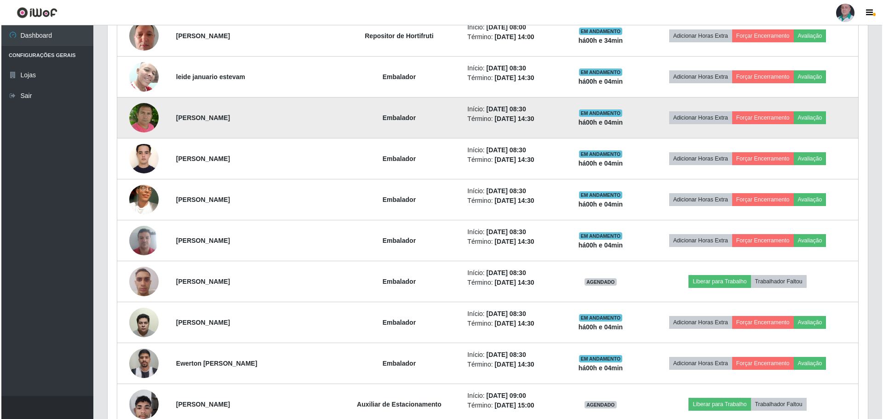
scroll to position [1132, 0]
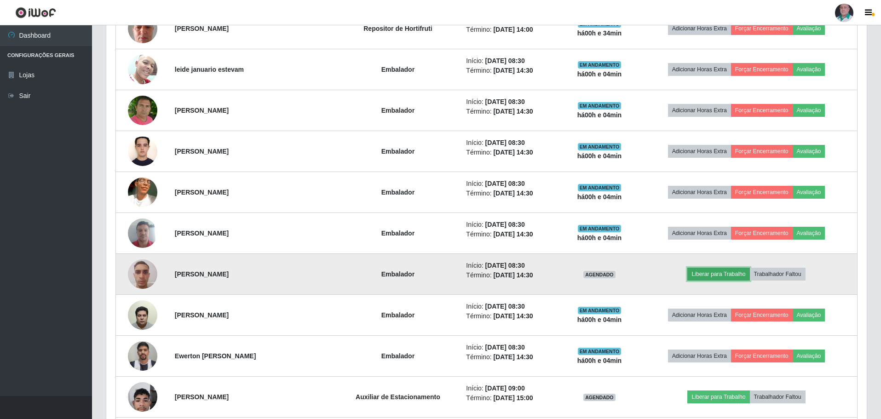
click at [713, 278] on button "Liberar para Trabalho" at bounding box center [718, 274] width 62 height 13
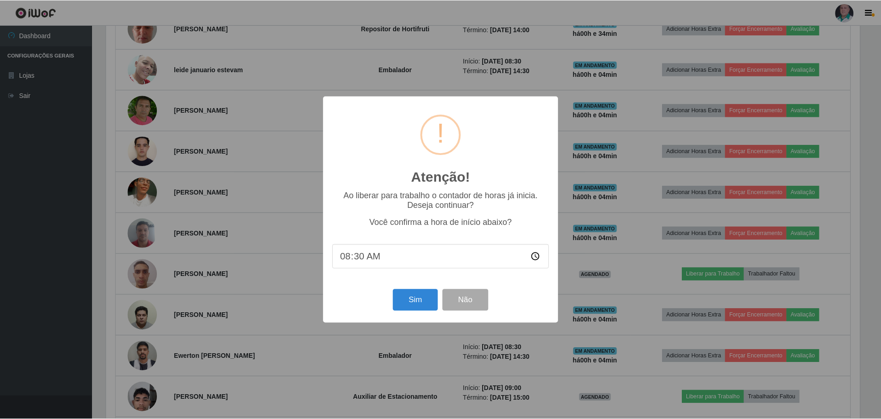
scroll to position [191, 755]
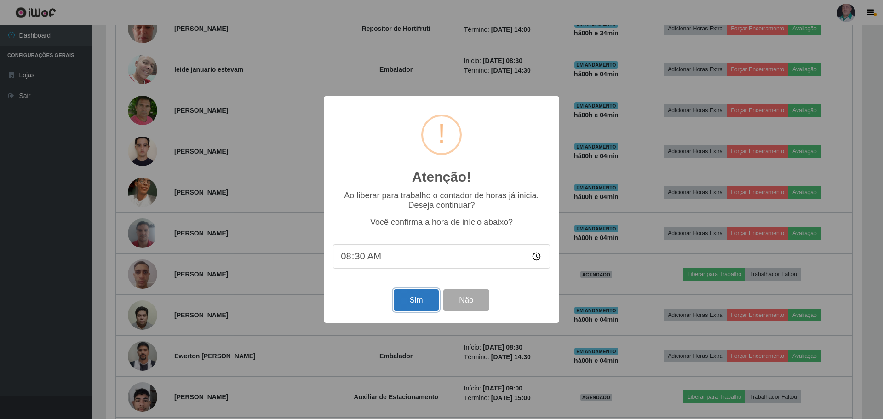
click at [421, 303] on button "Sim" at bounding box center [416, 300] width 45 height 22
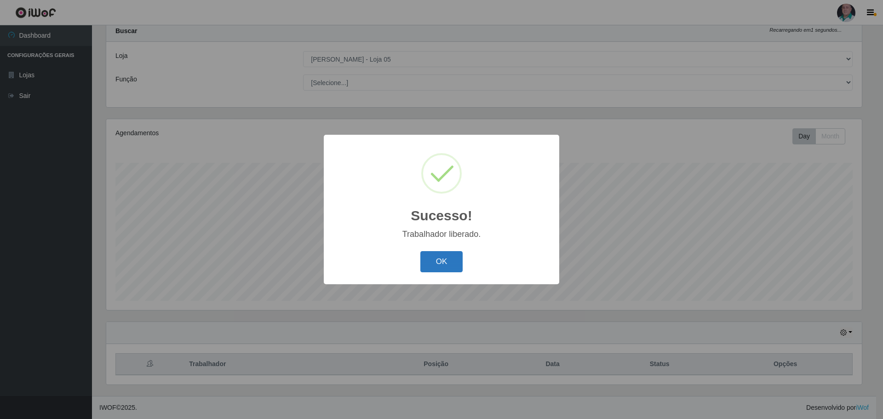
click at [425, 253] on button "OK" at bounding box center [441, 262] width 43 height 22
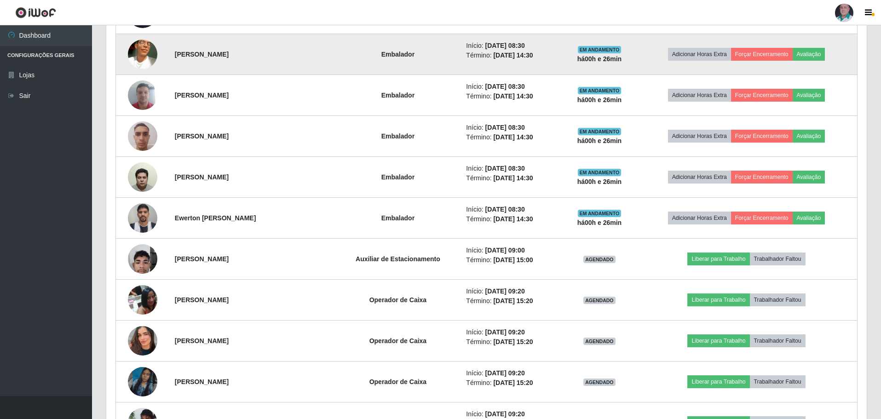
scroll to position [1316, 0]
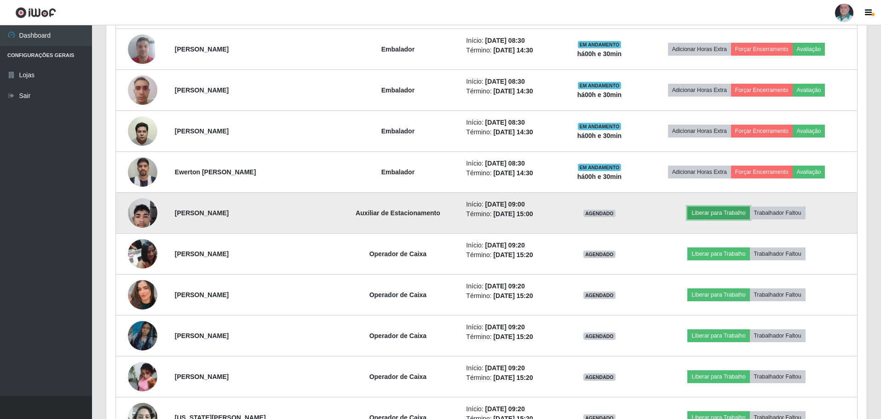
click at [732, 217] on button "Liberar para Trabalho" at bounding box center [718, 212] width 62 height 13
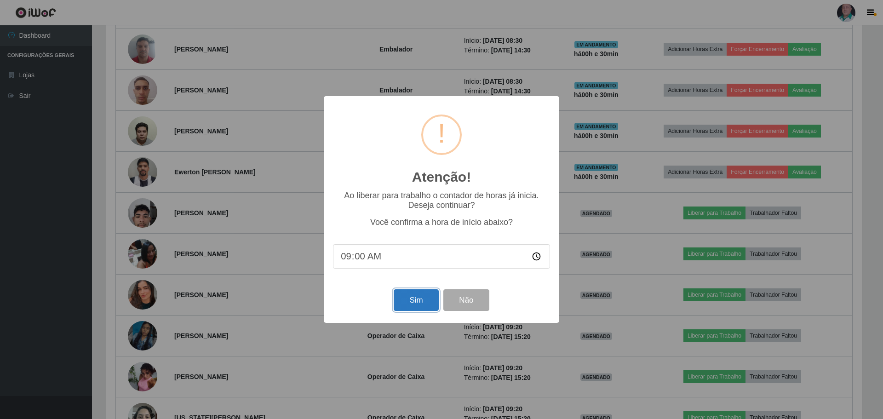
click at [404, 299] on button "Sim" at bounding box center [416, 300] width 45 height 22
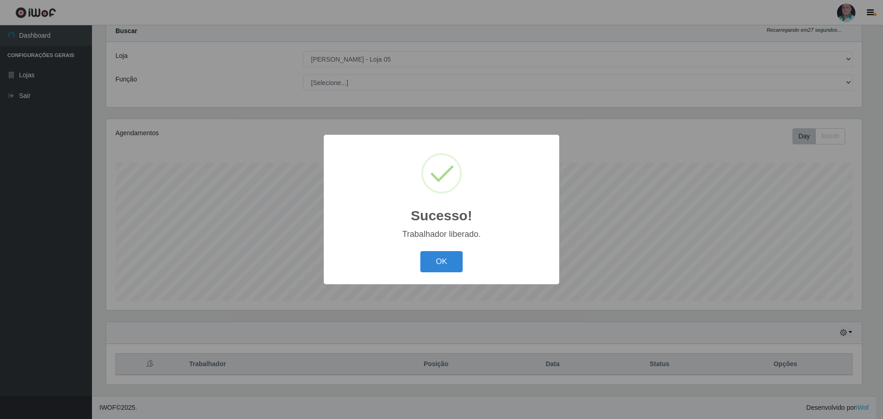
drag, startPoint x: 422, startPoint y: 278, endPoint x: 450, endPoint y: 269, distance: 29.5
click at [426, 277] on div "Sucesso! × Trabalhador liberado. OK Cancel" at bounding box center [441, 209] width 235 height 149
click at [452, 267] on button "OK" at bounding box center [441, 262] width 43 height 22
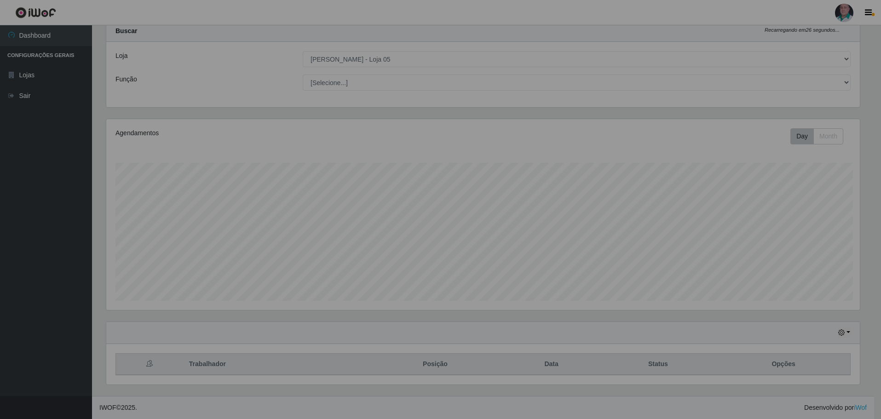
scroll to position [191, 760]
